Goal: Information Seeking & Learning: Learn about a topic

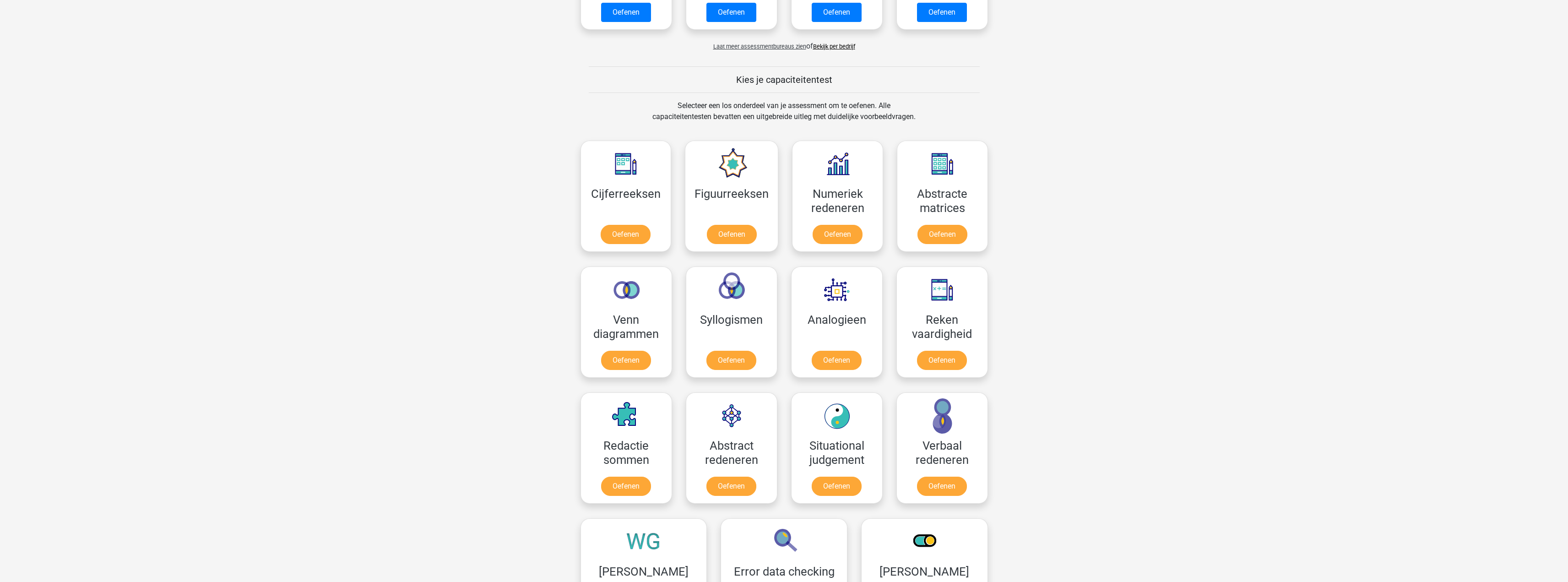
scroll to position [366, 0]
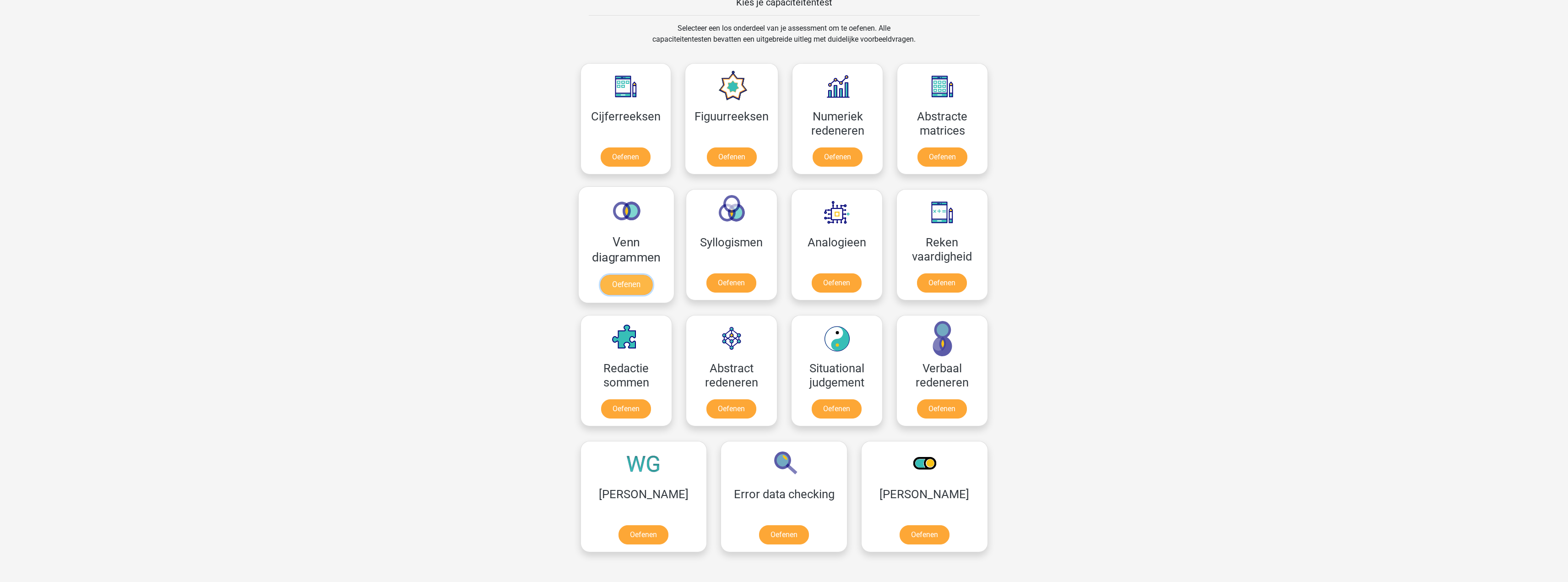
click at [630, 279] on link "Oefenen" at bounding box center [625, 285] width 52 height 20
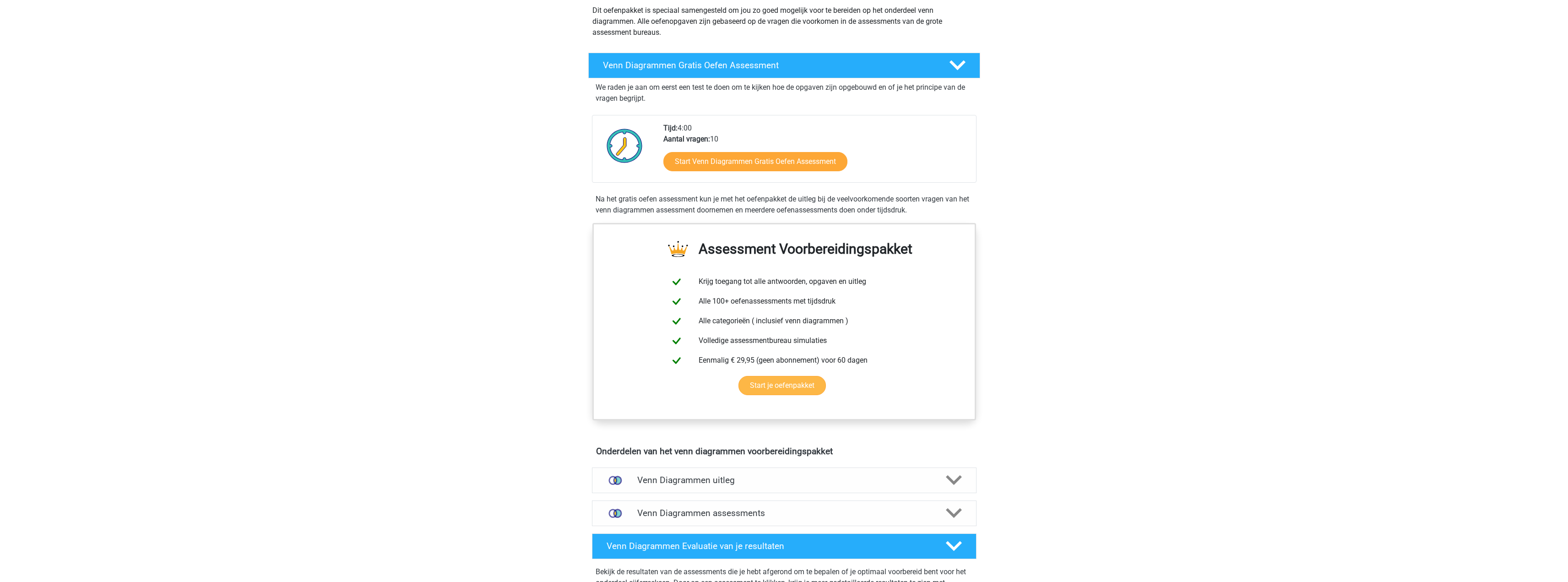
scroll to position [183, 0]
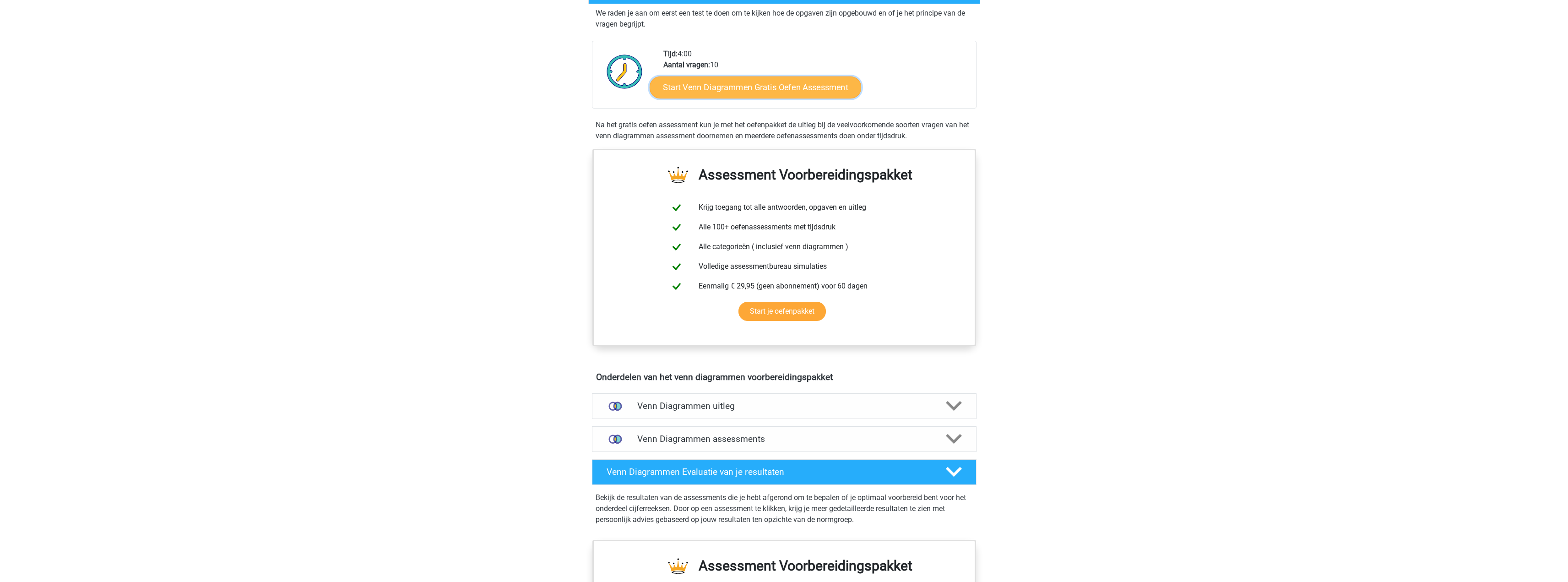
click at [753, 91] on link "Start Venn Diagrammen Gratis Oefen Assessment" at bounding box center [755, 87] width 211 height 22
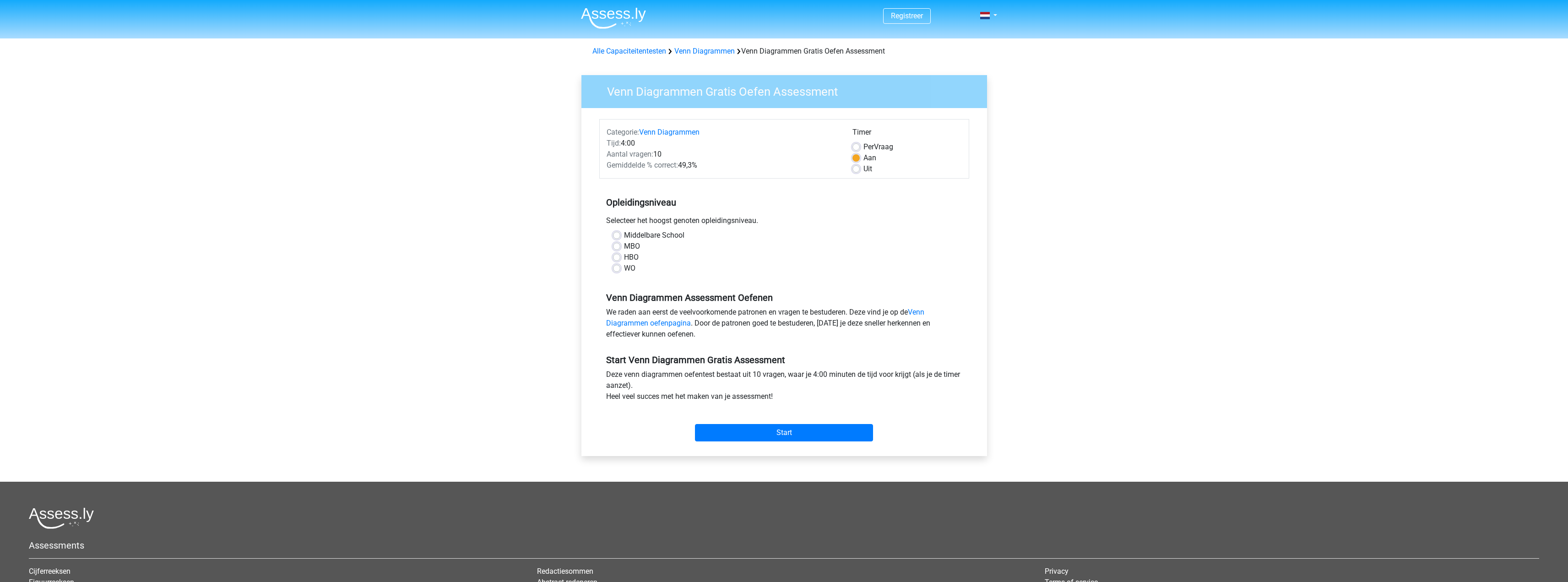
drag, startPoint x: 617, startPoint y: 248, endPoint x: 689, endPoint y: 362, distance: 134.8
click at [624, 248] on label "MBO" at bounding box center [632, 245] width 16 height 11
click at [617, 248] on input "MBO" at bounding box center [617, 245] width 7 height 9
radio input "true"
drag, startPoint x: 791, startPoint y: 438, endPoint x: 793, endPoint y: 419, distance: 19.1
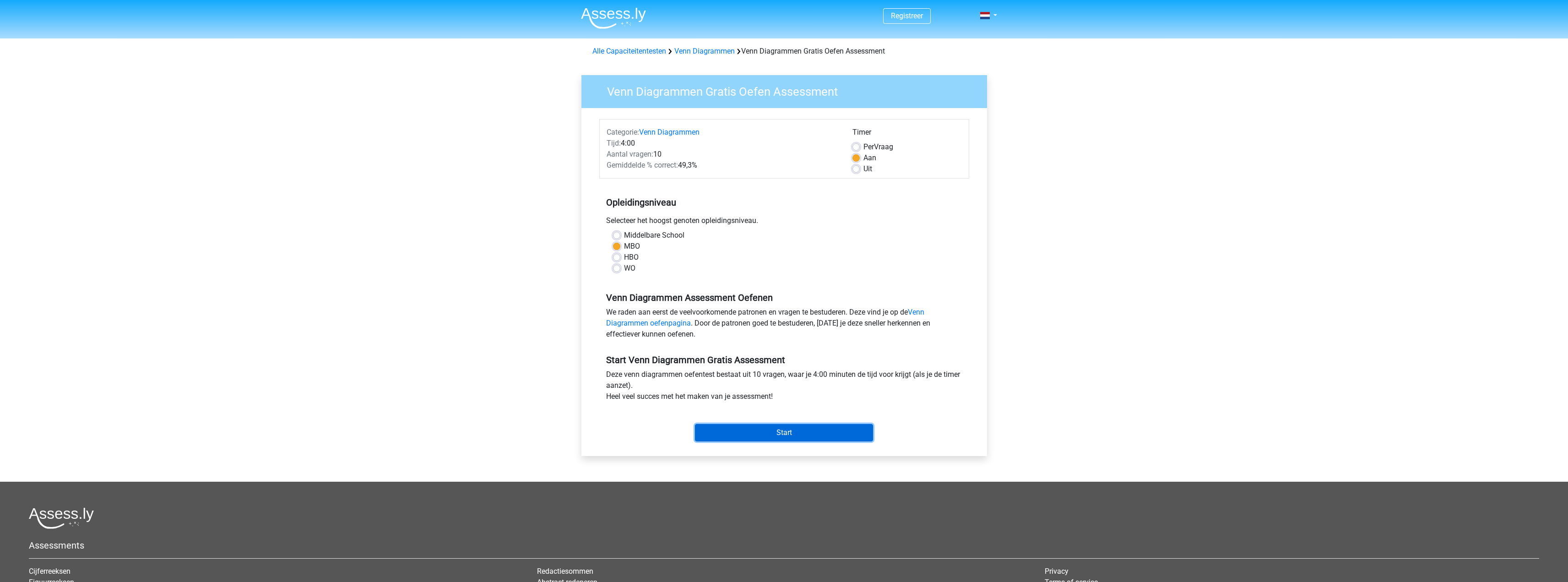
click at [791, 438] on input "Start" at bounding box center [784, 433] width 178 height 17
